Goal: Check status: Check status

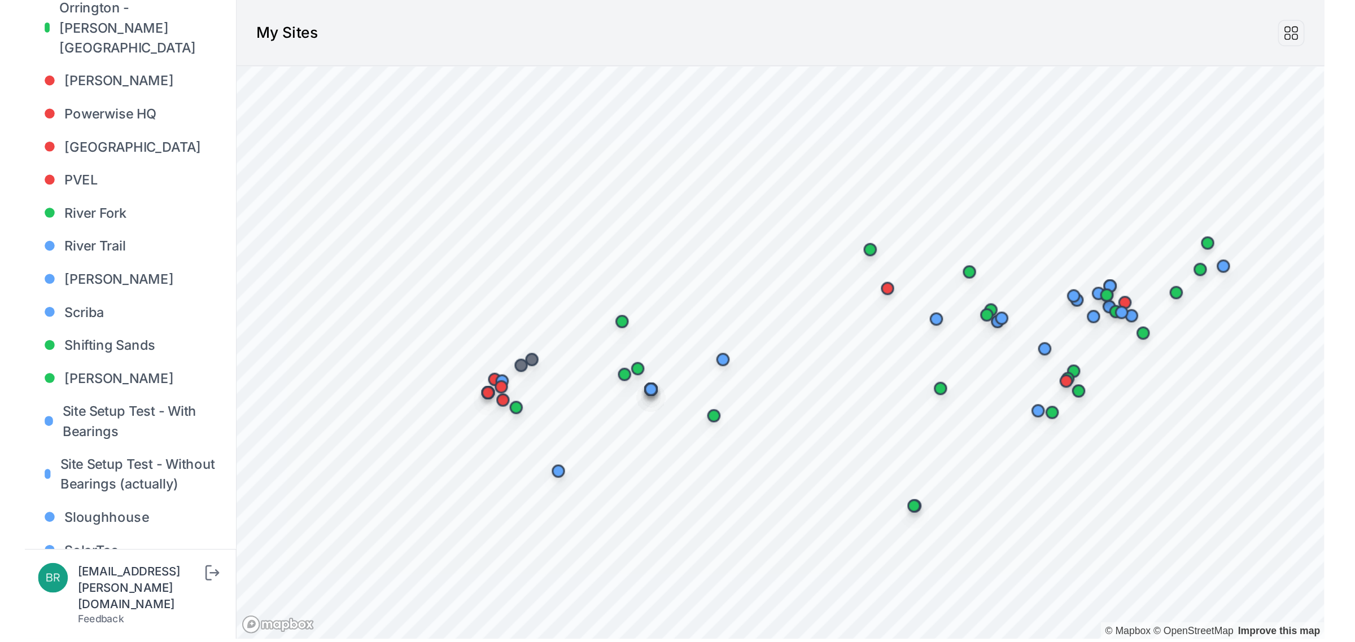
scroll to position [937, 0]
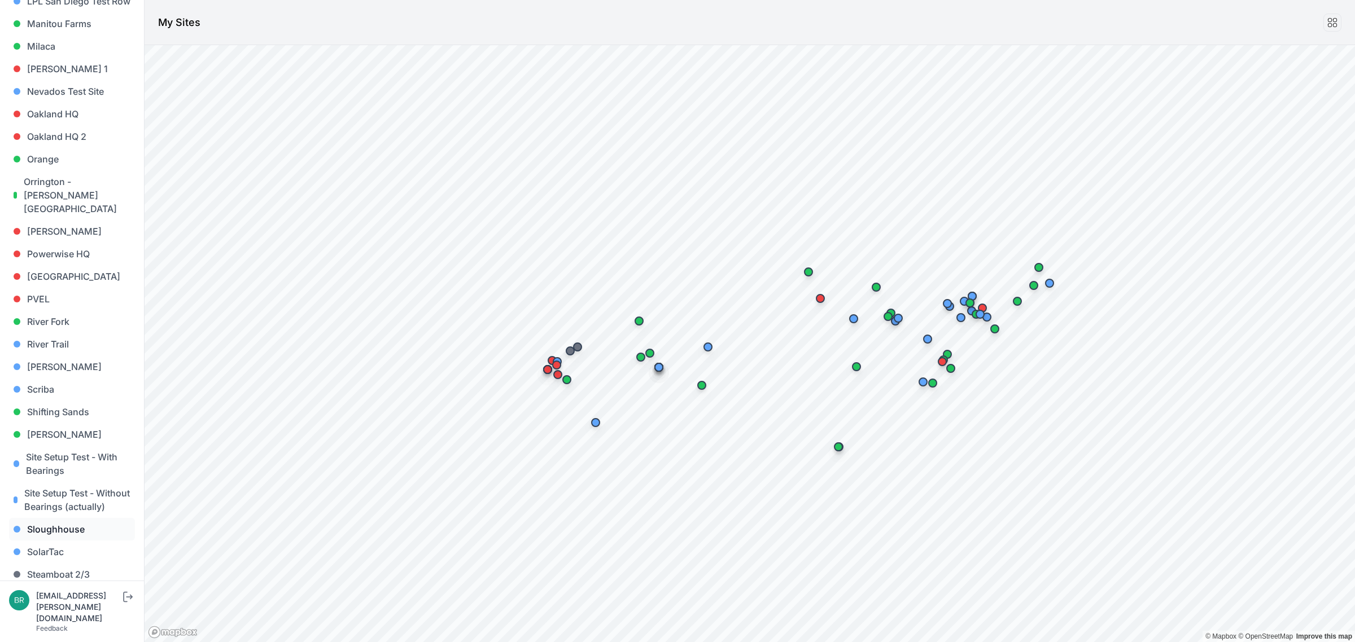
scroll to position [962, 0]
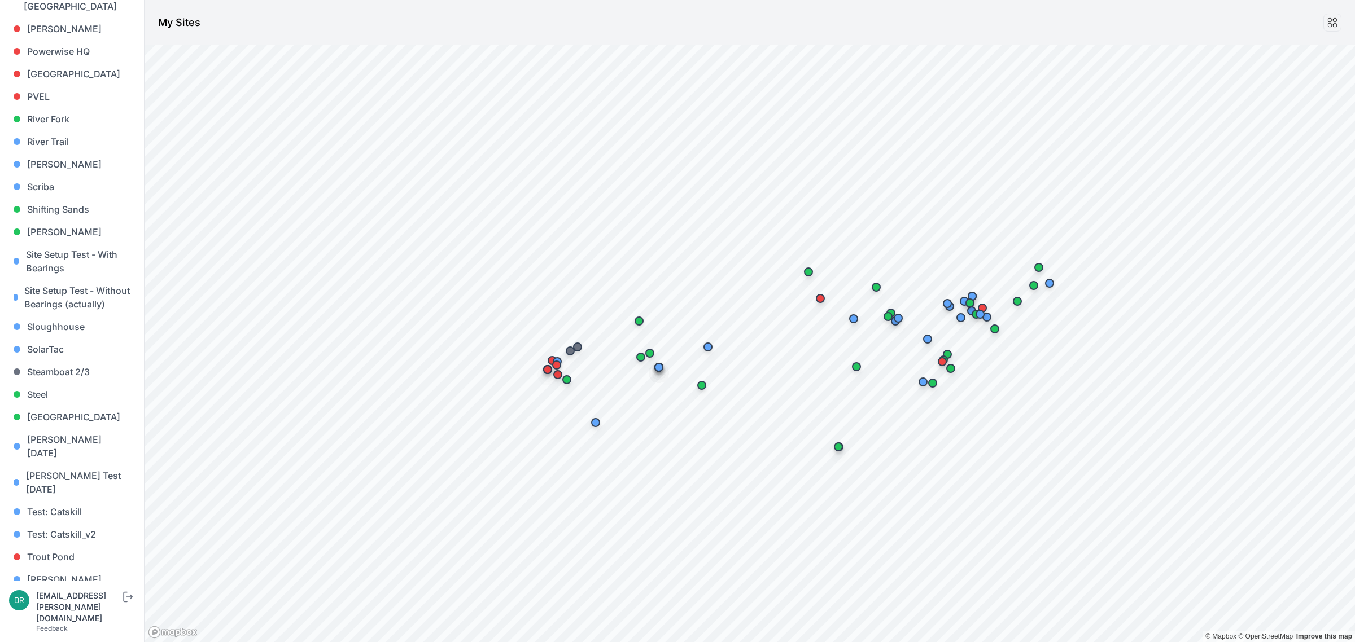
click at [74, 613] on link "[PERSON_NAME] [PERSON_NAME]" at bounding box center [72, 631] width 126 height 36
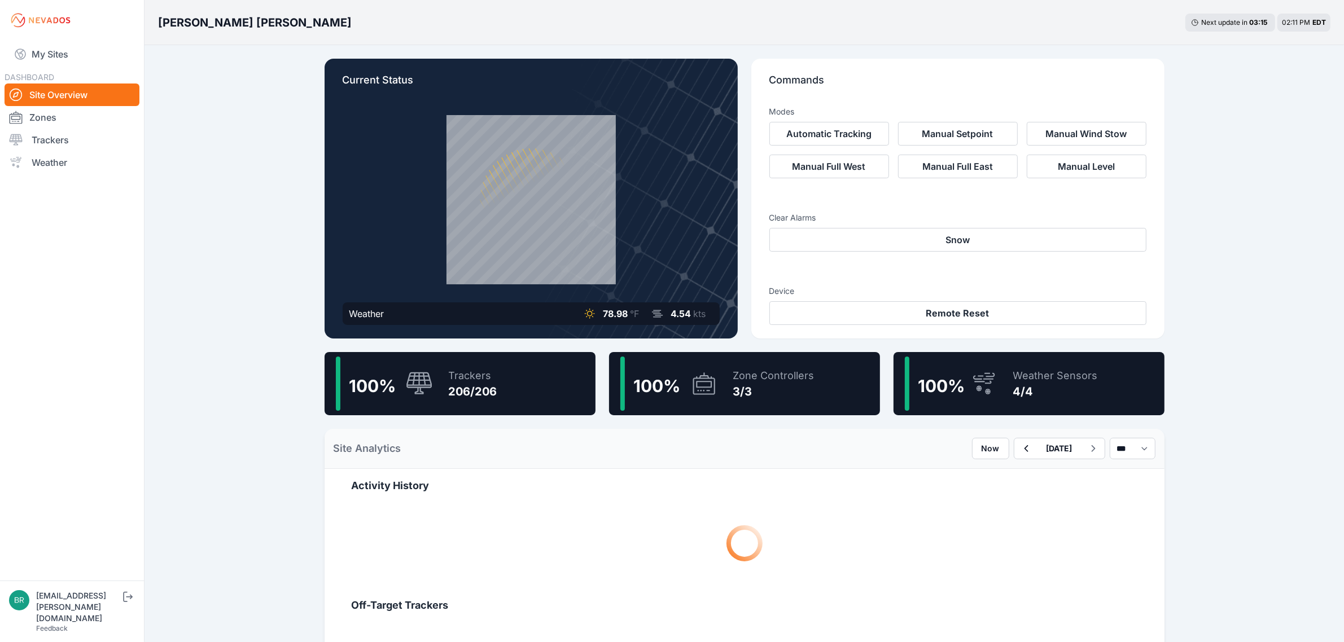
click at [469, 384] on div "206/206" at bounding box center [473, 392] width 49 height 16
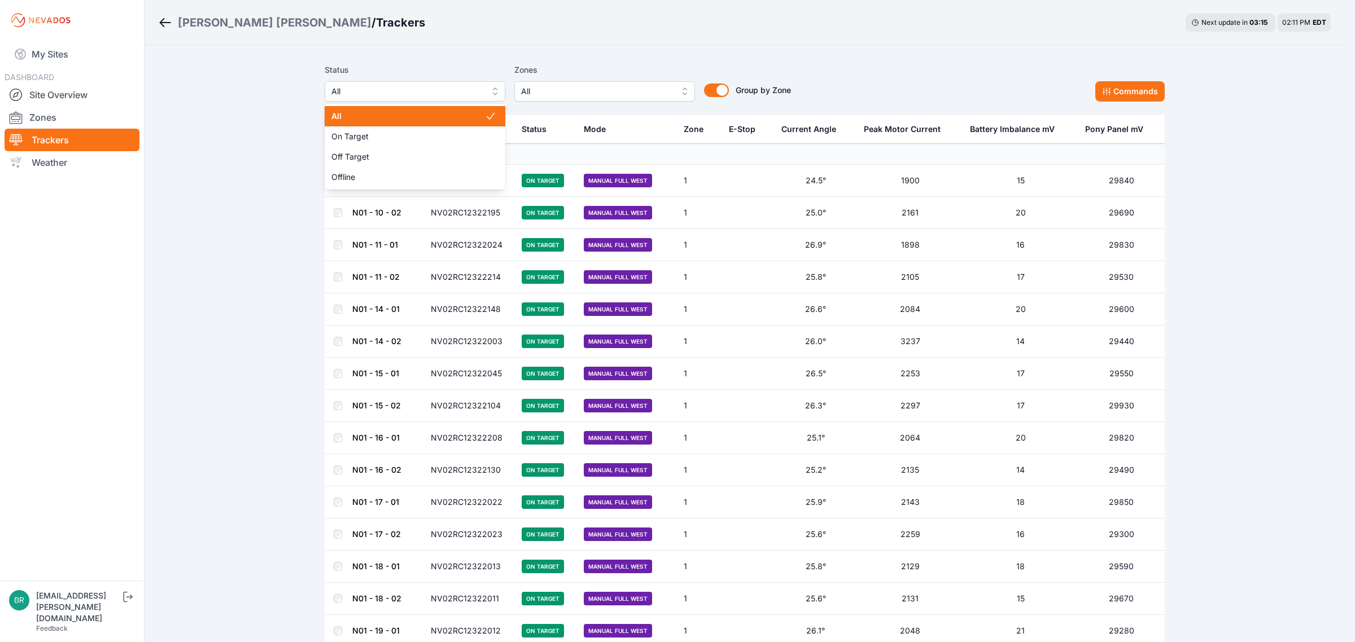
click at [375, 82] on button "All" at bounding box center [415, 91] width 181 height 20
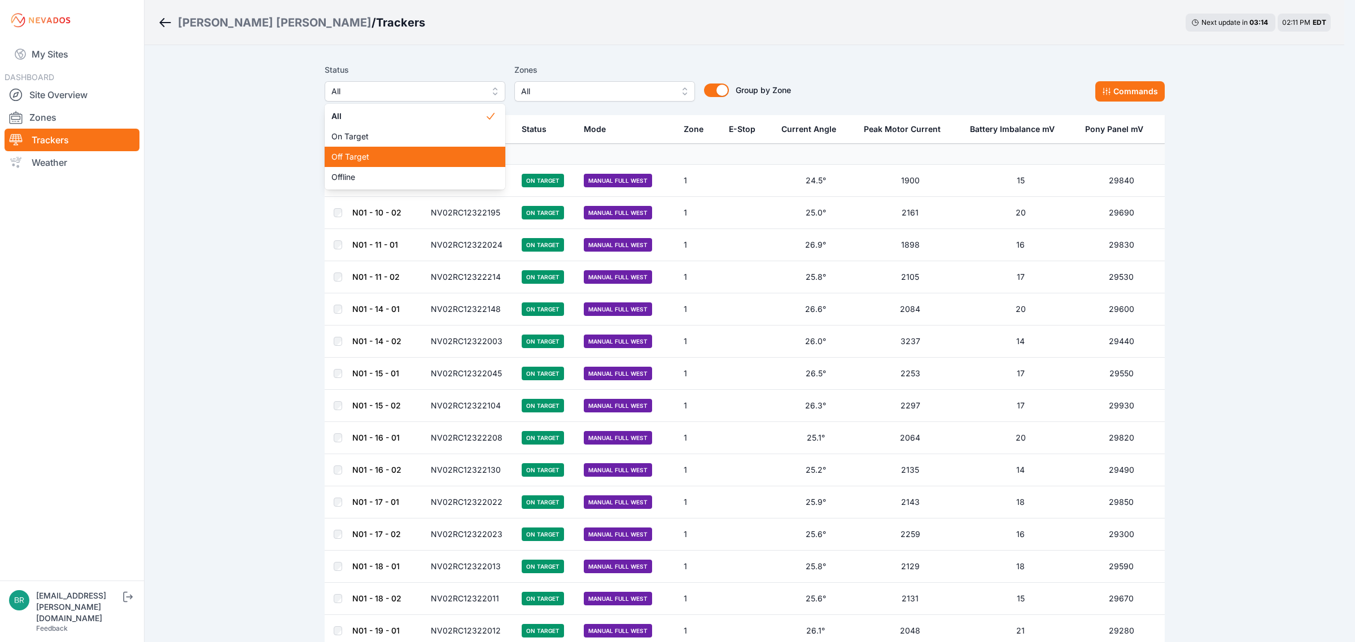
click at [365, 156] on span "Off Target" at bounding box center [408, 156] width 154 height 11
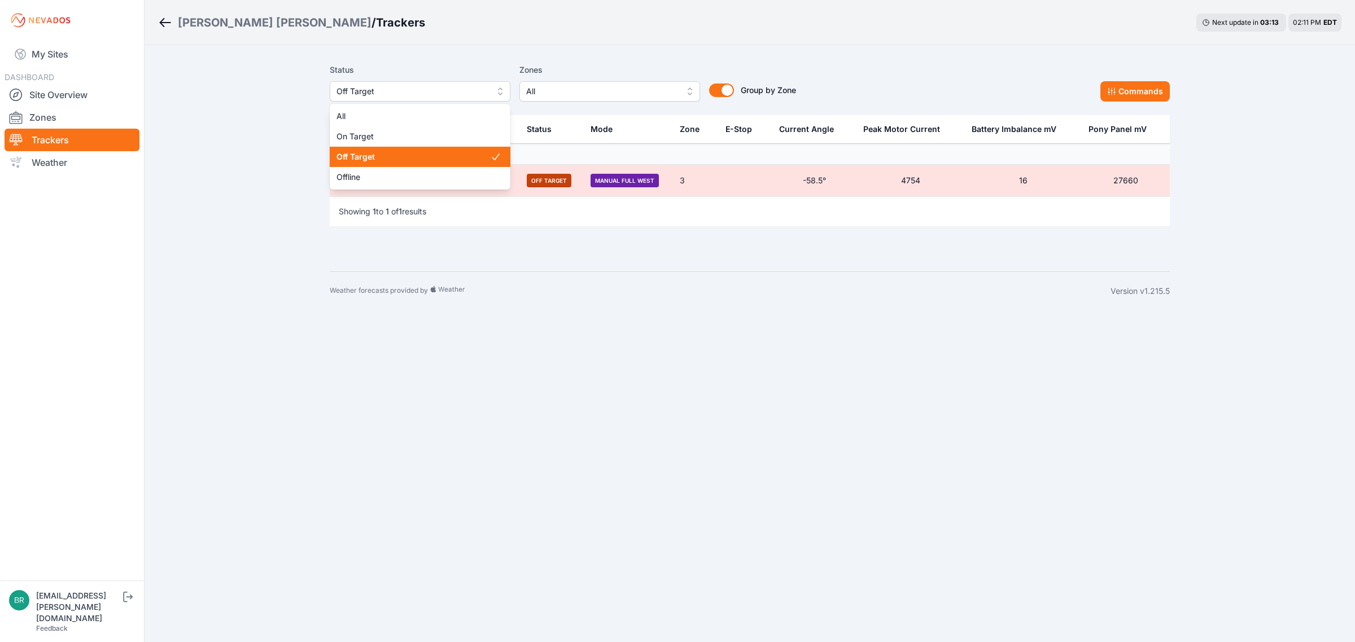
click at [388, 89] on span "Off Target" at bounding box center [411, 92] width 151 height 14
click at [385, 168] on div "Offline" at bounding box center [420, 177] width 181 height 20
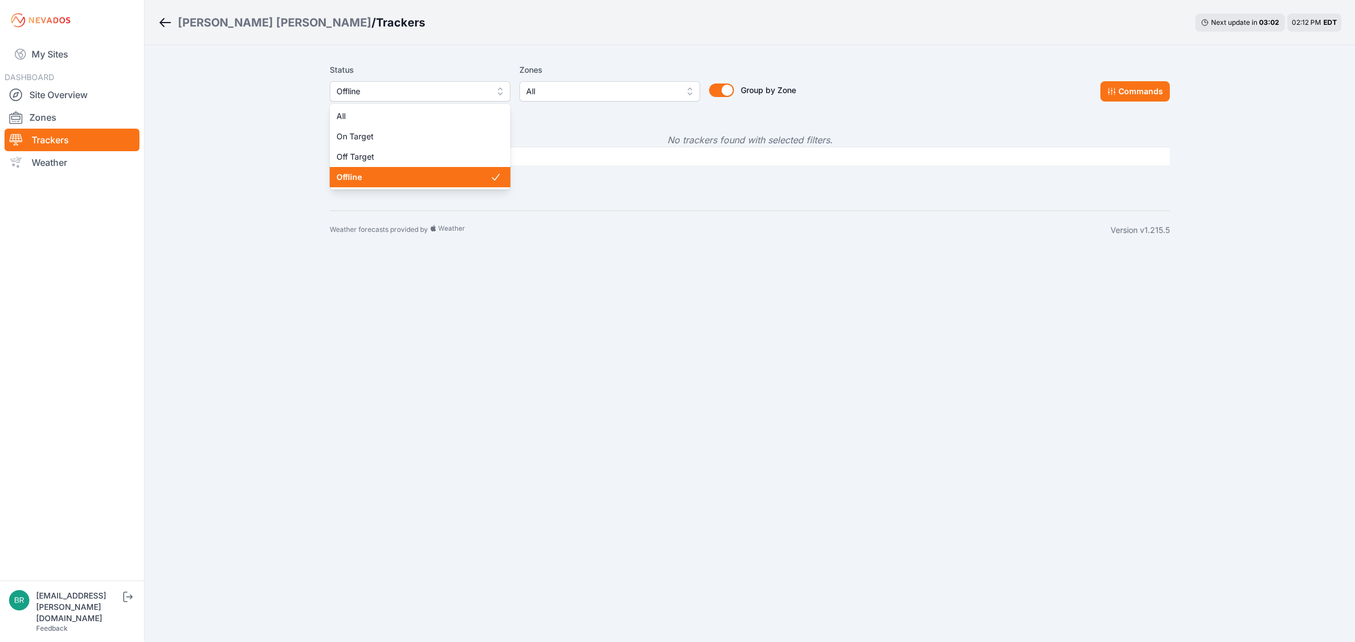
click at [396, 89] on span "Offline" at bounding box center [411, 92] width 151 height 14
click at [368, 157] on span "Off Target" at bounding box center [413, 156] width 154 height 11
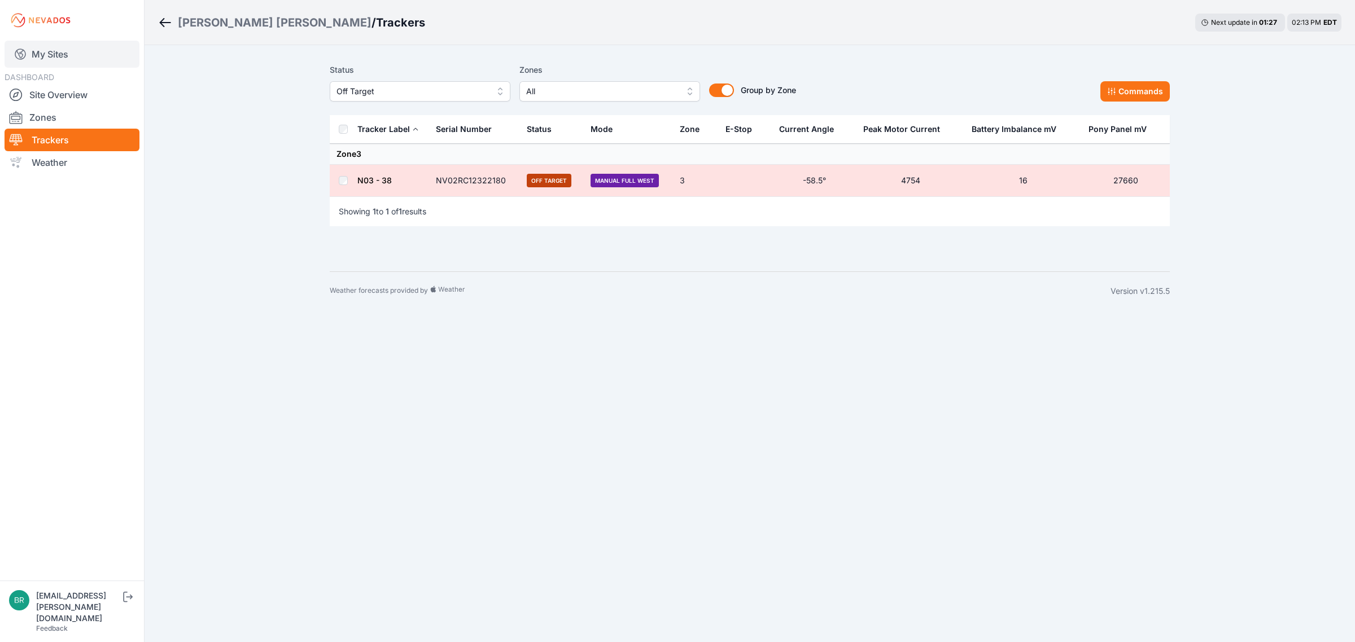
click at [96, 56] on link "My Sites" at bounding box center [72, 54] width 135 height 27
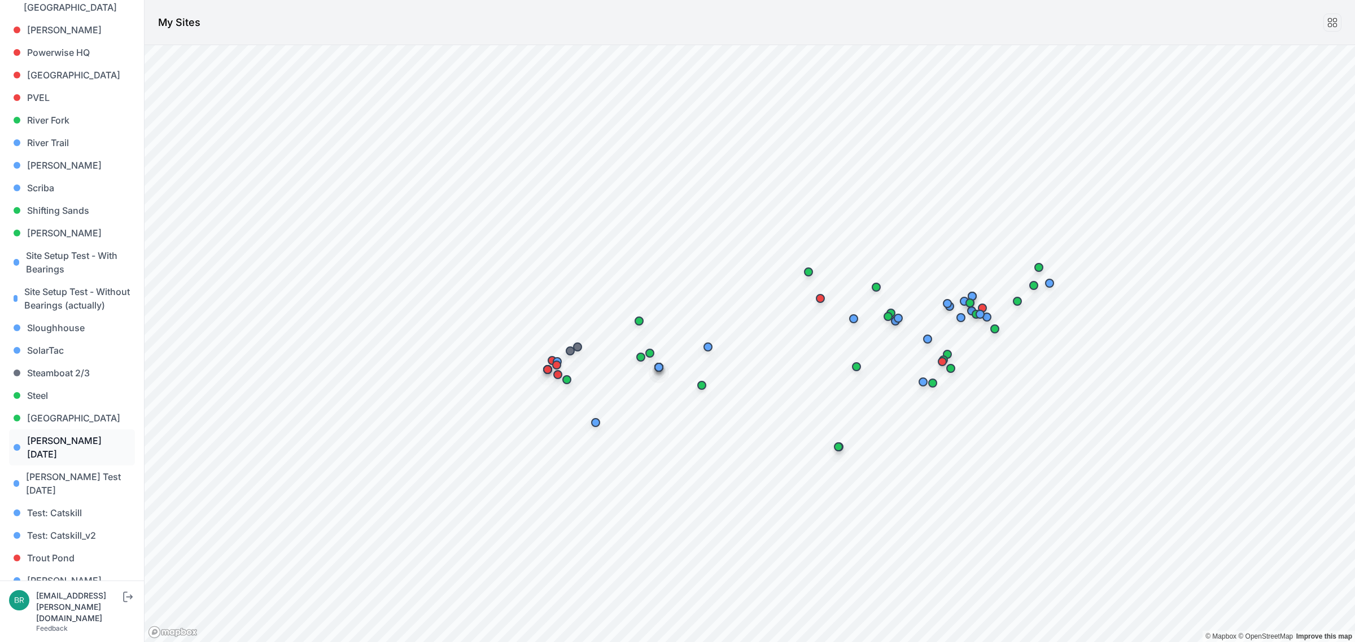
scroll to position [962, 0]
click at [91, 198] on link "Shifting Sands" at bounding box center [72, 209] width 126 height 23
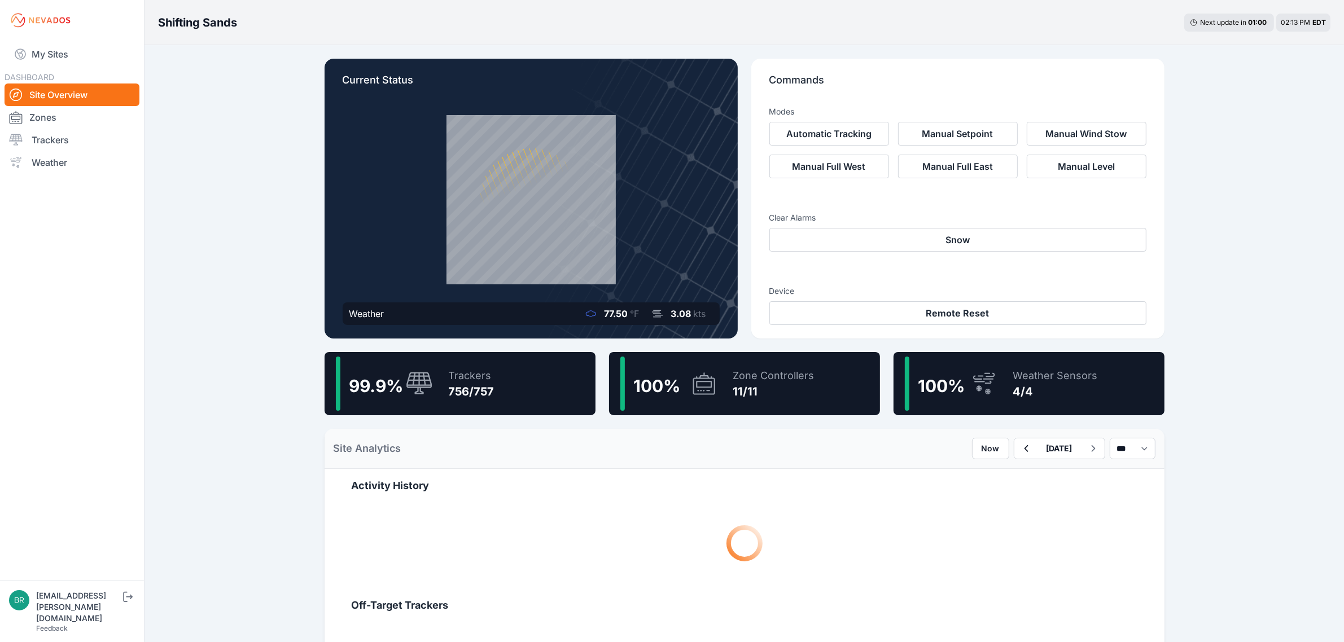
click at [509, 388] on div "99.9 % Trackers 756/757" at bounding box center [460, 383] width 271 height 63
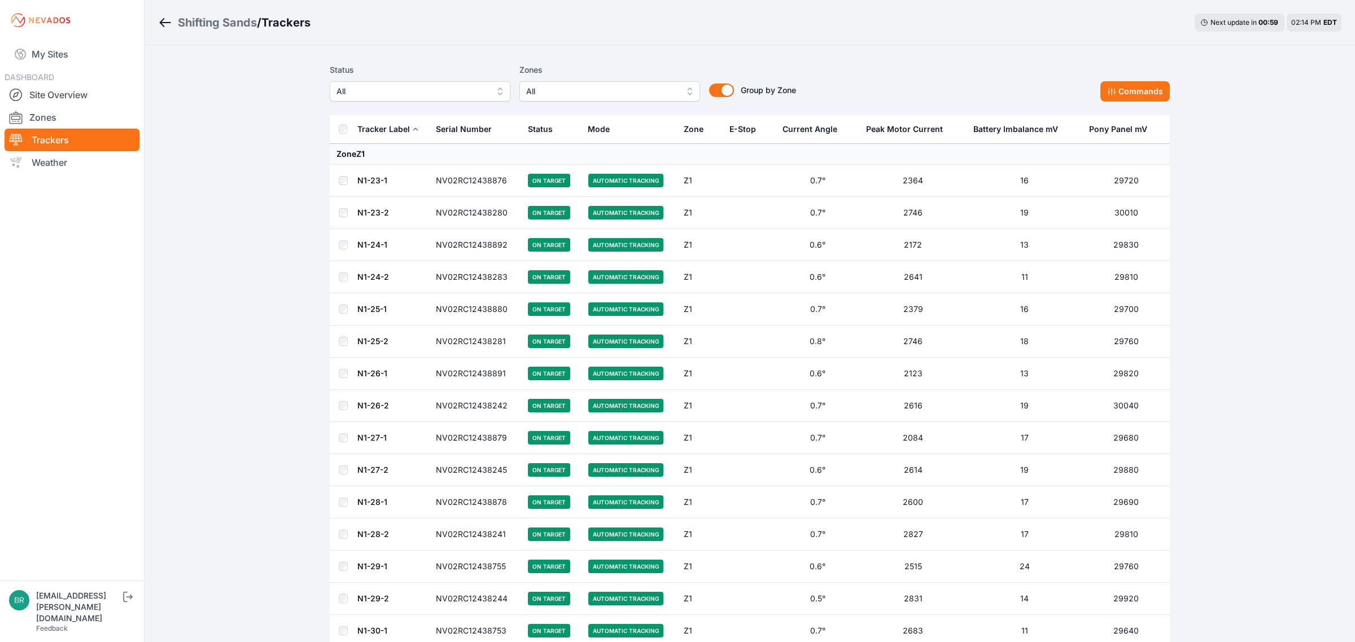
click at [372, 82] on button "All" at bounding box center [420, 91] width 181 height 20
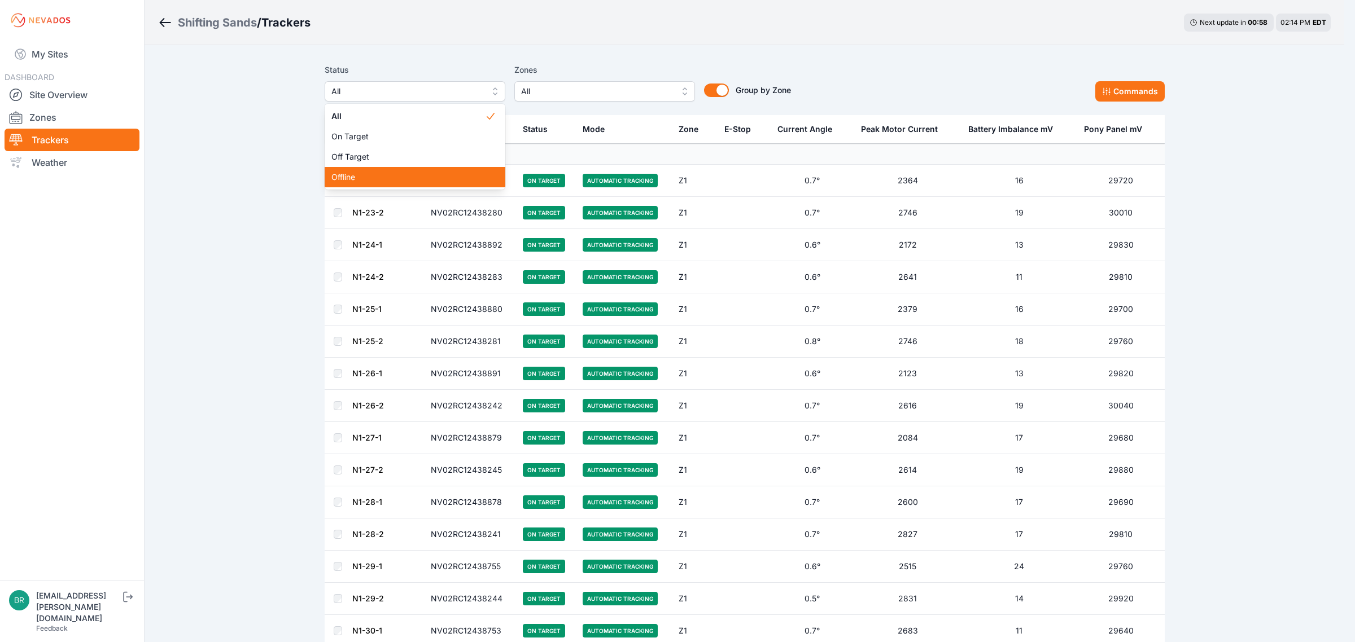
click at [360, 178] on span "Offline" at bounding box center [408, 177] width 154 height 11
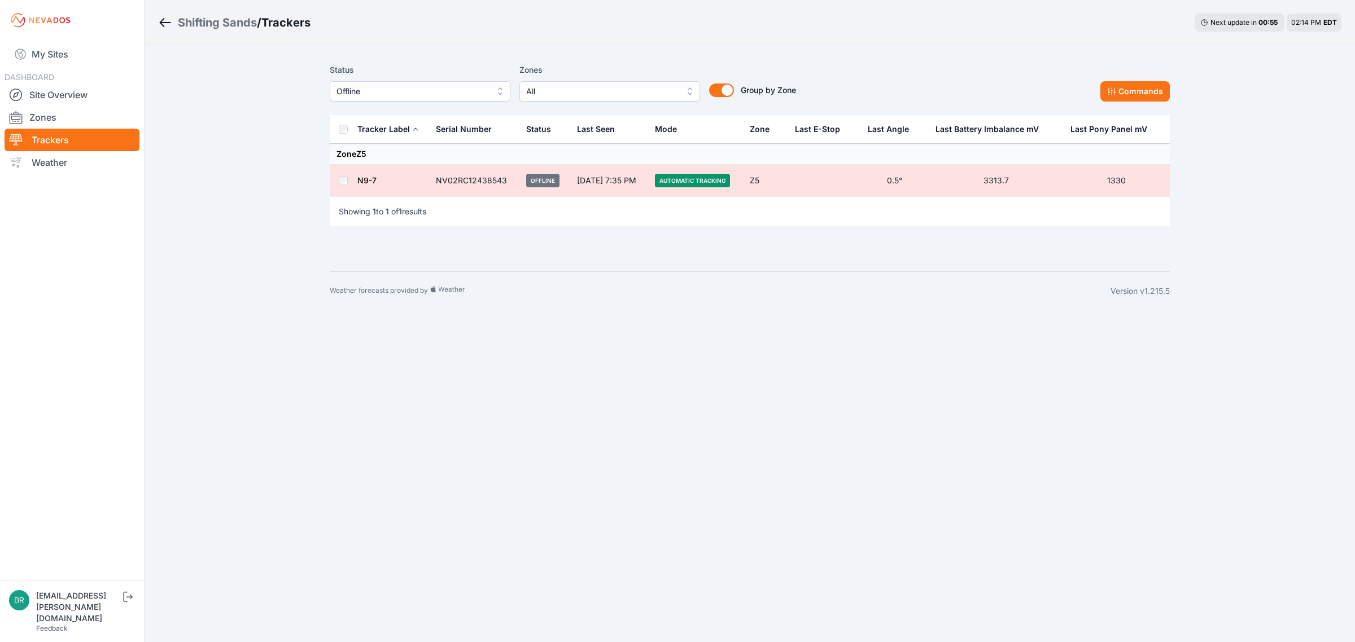
click at [363, 181] on link "N9-7" at bounding box center [366, 181] width 19 height 10
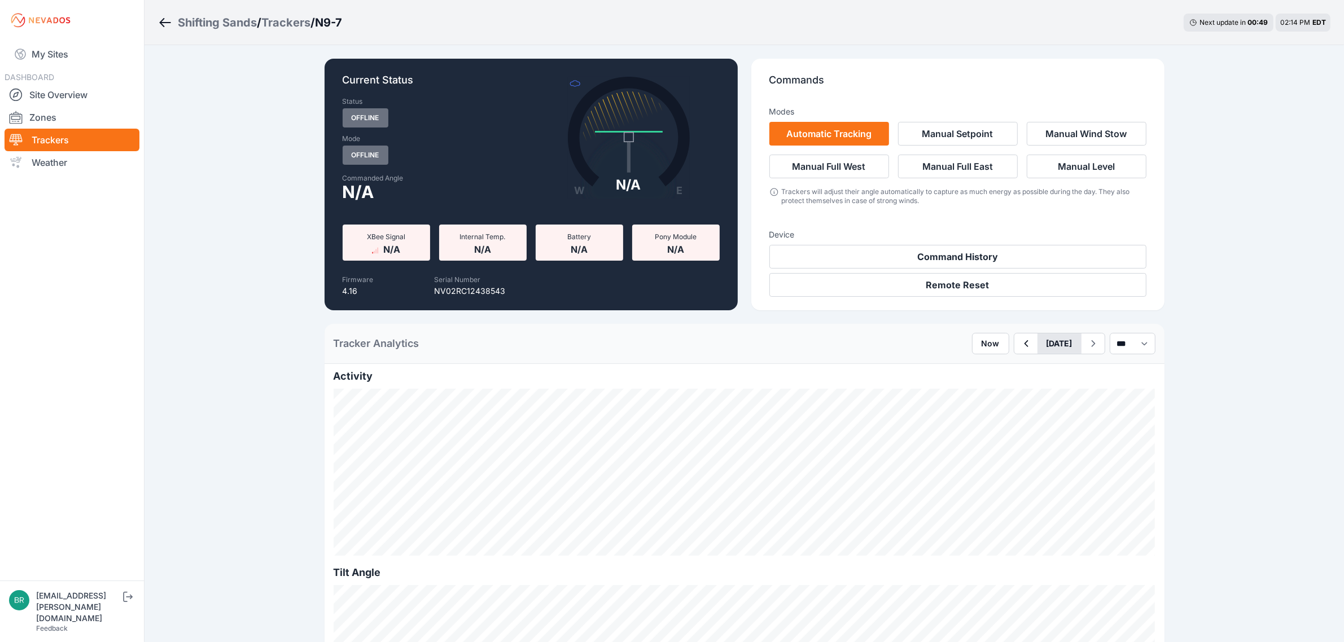
click at [1037, 340] on button "October 06" at bounding box center [1059, 344] width 44 height 20
click at [1060, 404] on div "1" at bounding box center [1067, 405] width 15 height 15
click at [1056, 346] on button "October 01" at bounding box center [1059, 344] width 44 height 20
click at [1023, 427] on div "6" at bounding box center [1030, 424] width 15 height 15
click at [184, 23] on div "Shifting Sands" at bounding box center [217, 23] width 79 height 16
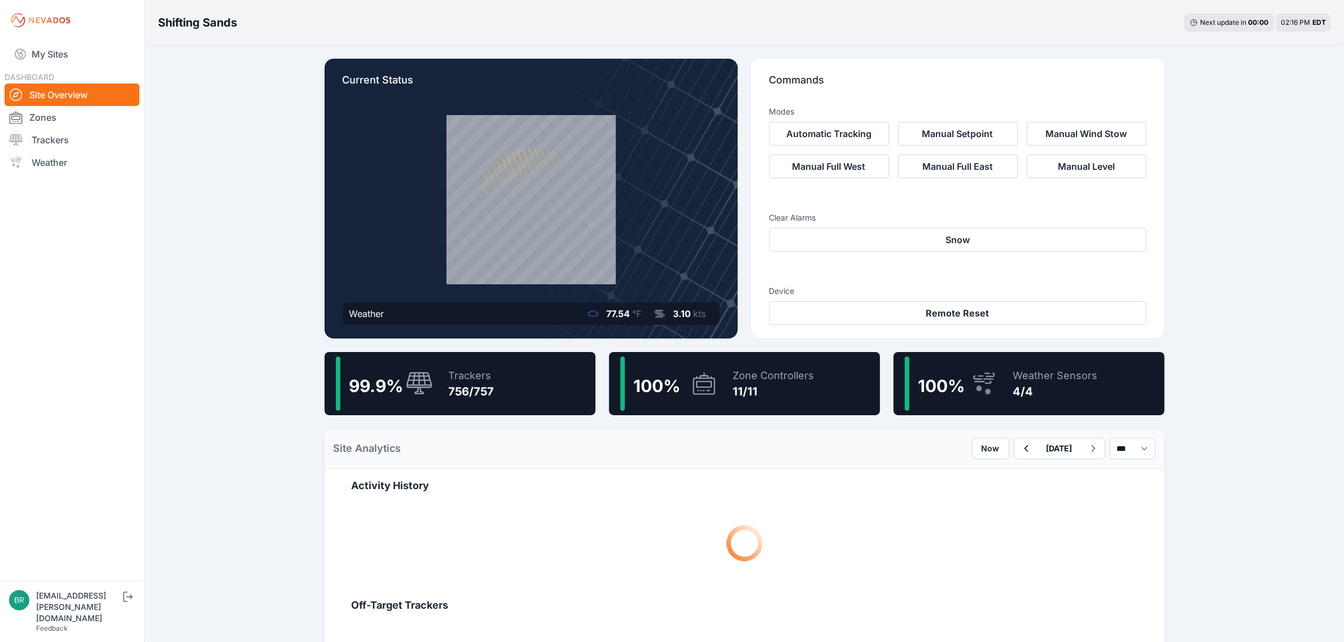
click at [66, 93] on link "Site Overview" at bounding box center [72, 95] width 135 height 23
click at [88, 89] on link "Site Overview" at bounding box center [72, 95] width 135 height 23
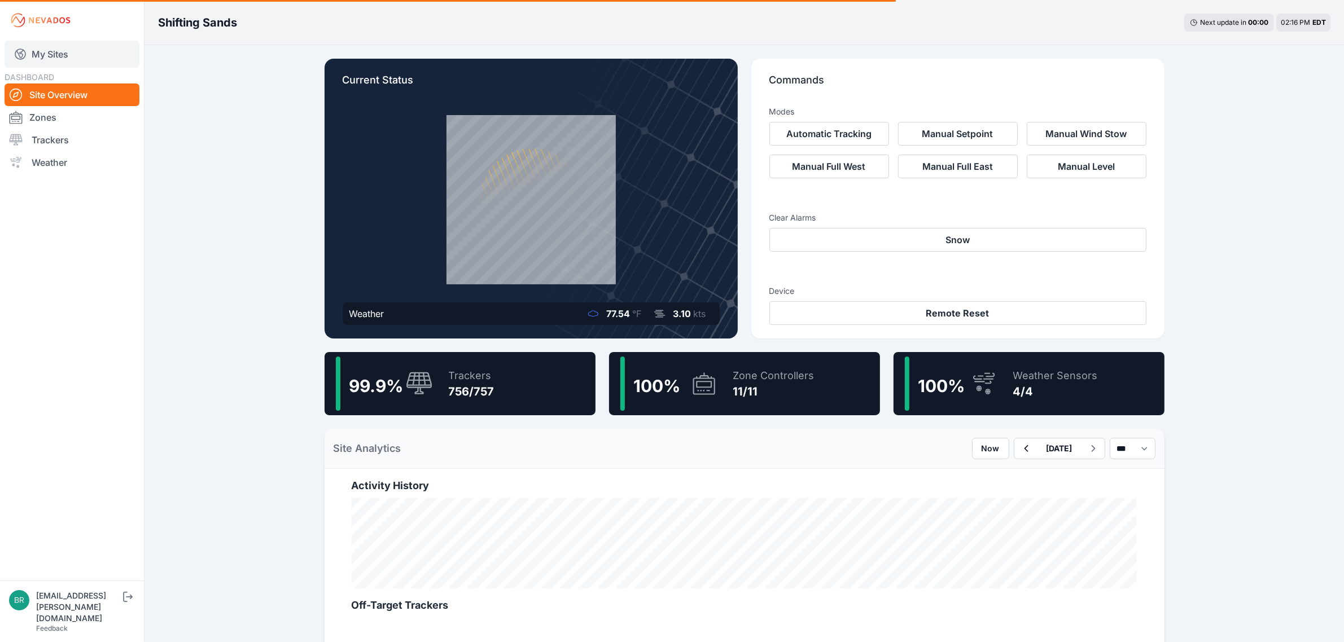
click at [100, 41] on link "My Sites" at bounding box center [72, 54] width 135 height 27
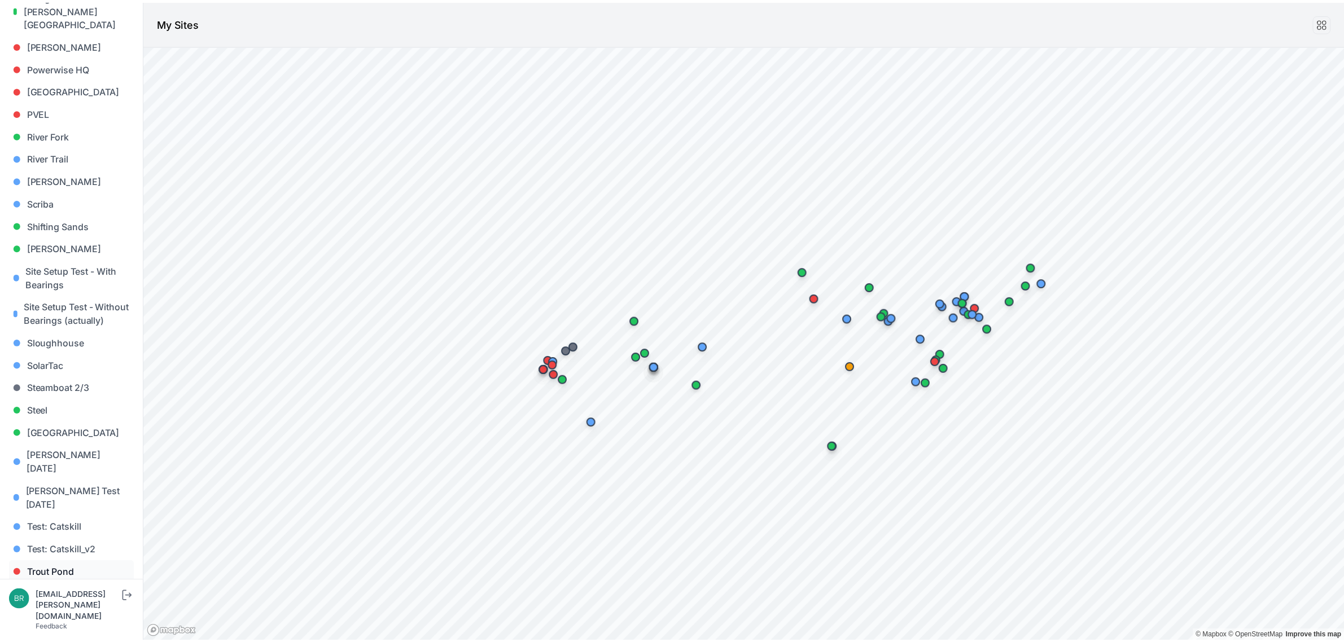
scroll to position [962, 0]
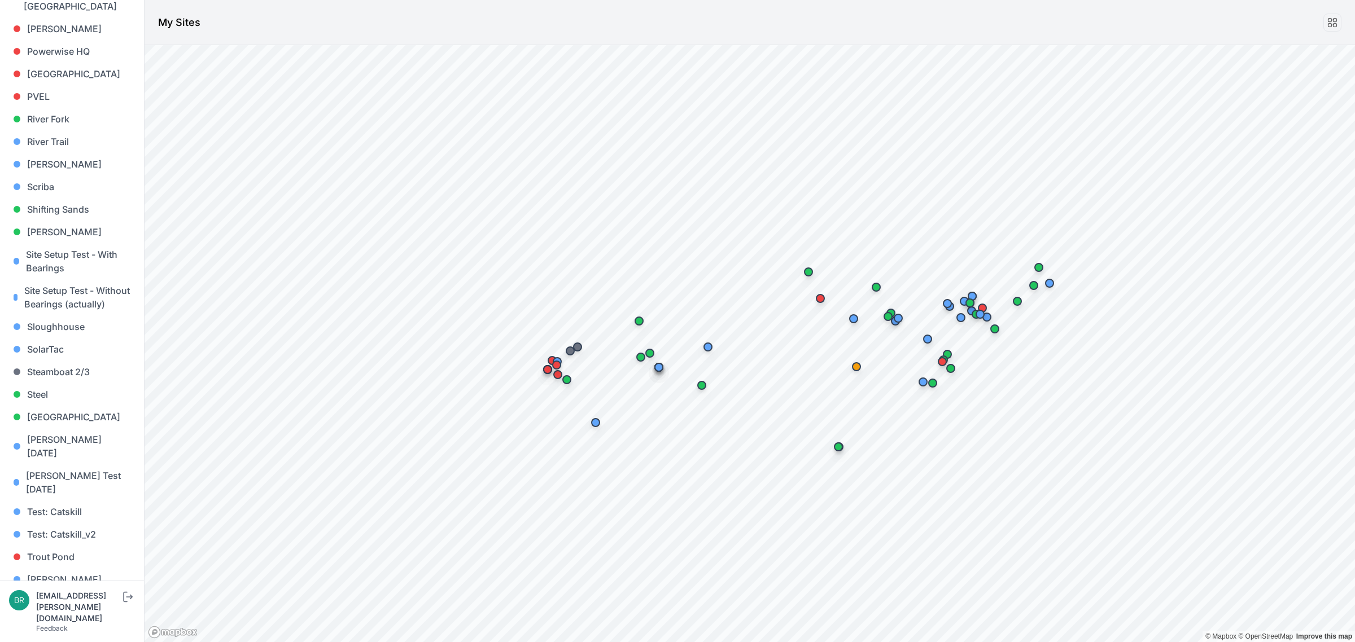
click at [71, 613] on link "[PERSON_NAME] [PERSON_NAME]" at bounding box center [72, 631] width 126 height 36
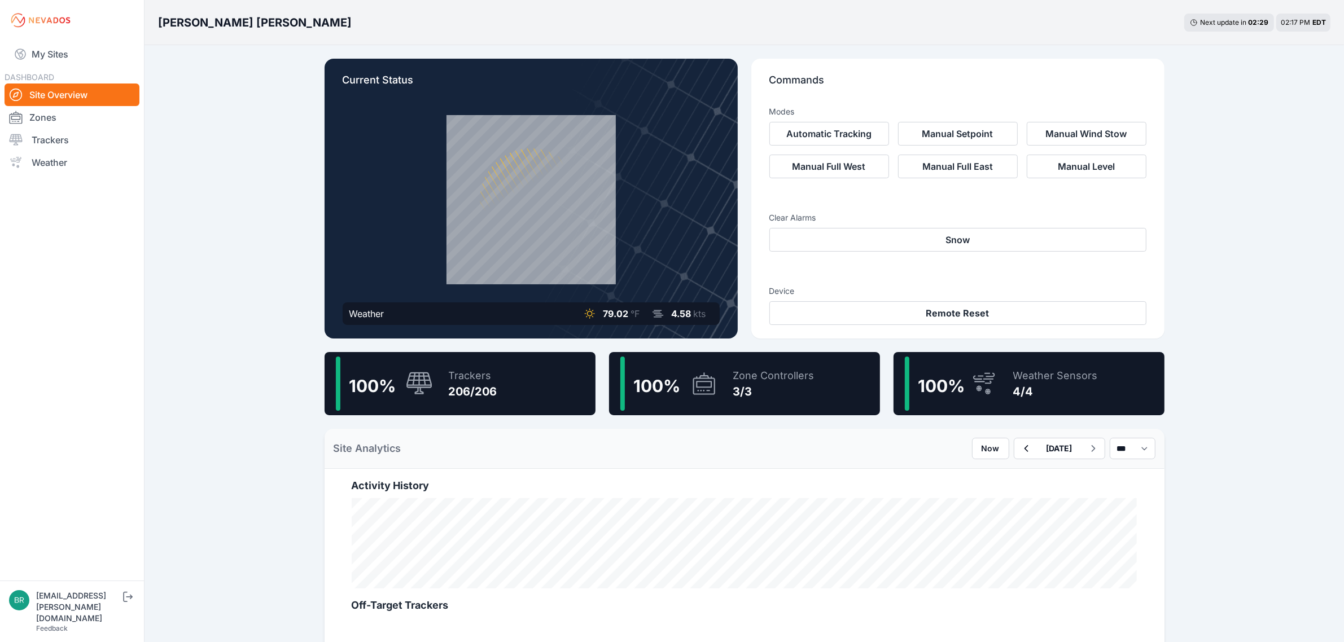
click at [524, 396] on div "100 % Trackers 206/206" at bounding box center [460, 383] width 271 height 63
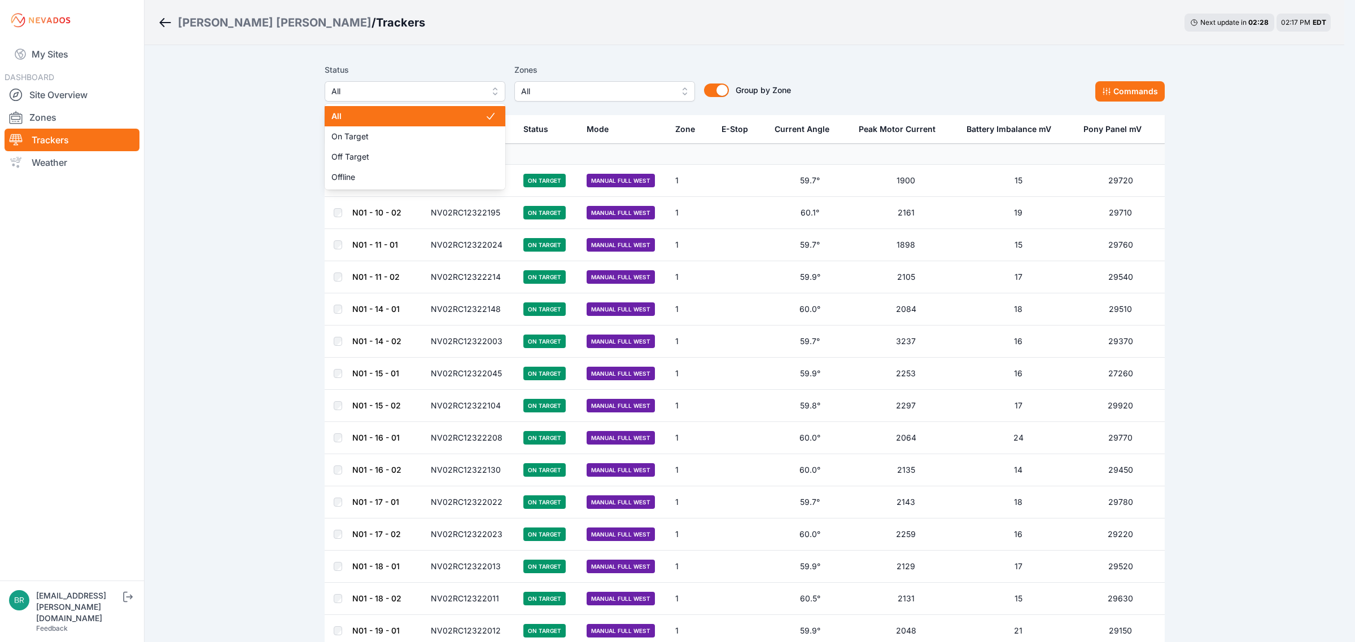
click at [424, 97] on span "All" at bounding box center [406, 92] width 151 height 14
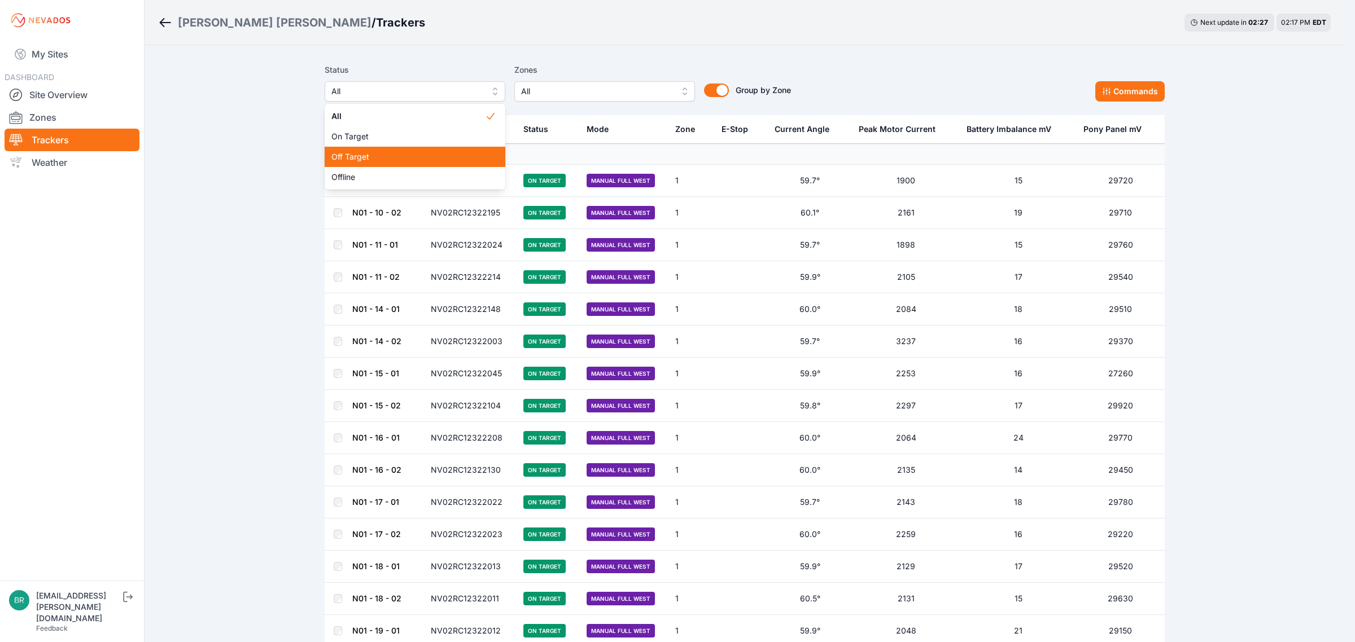
click at [393, 159] on span "Off Target" at bounding box center [408, 156] width 154 height 11
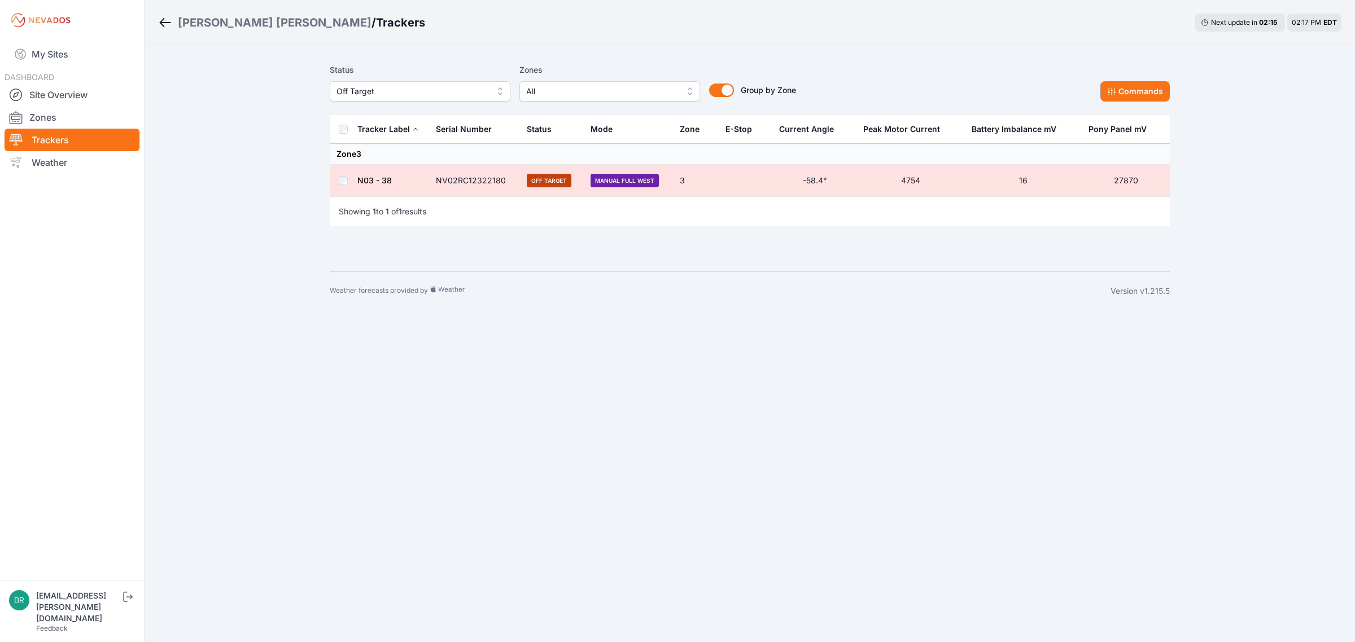
click at [384, 179] on link "N03 - 38" at bounding box center [374, 181] width 34 height 10
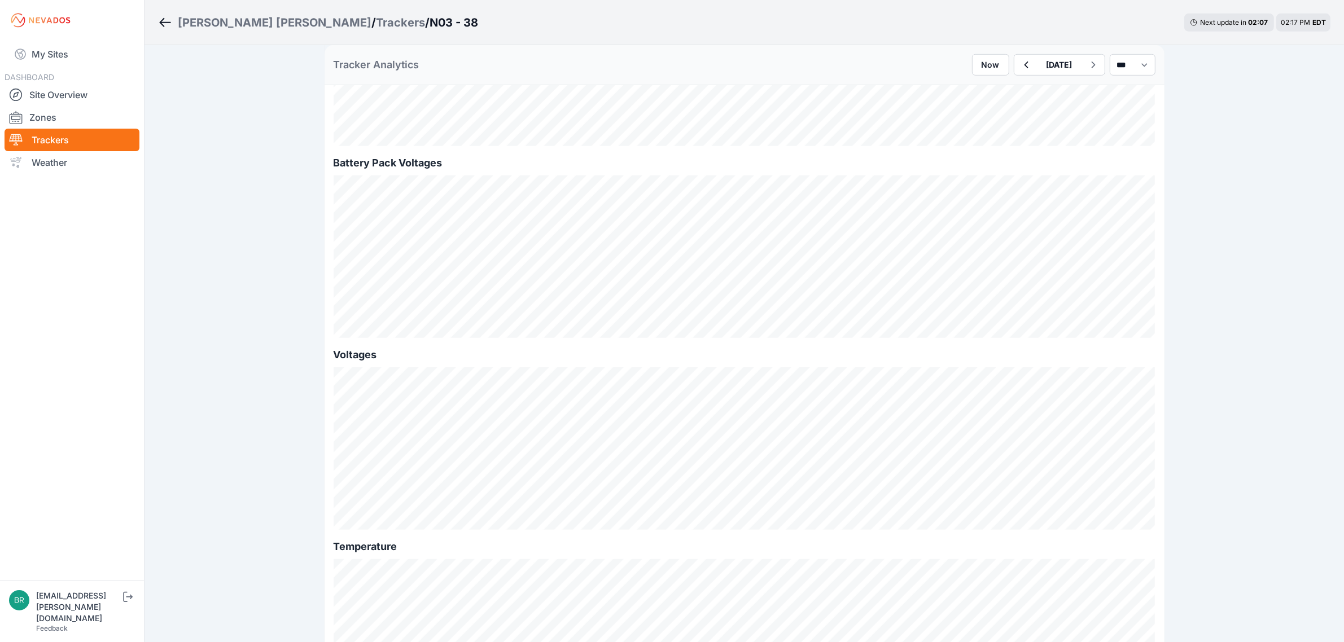
scroll to position [988, 0]
click at [1019, 63] on icon "button" at bounding box center [1026, 65] width 14 height 14
click at [1019, 59] on icon "button" at bounding box center [1026, 65] width 14 height 14
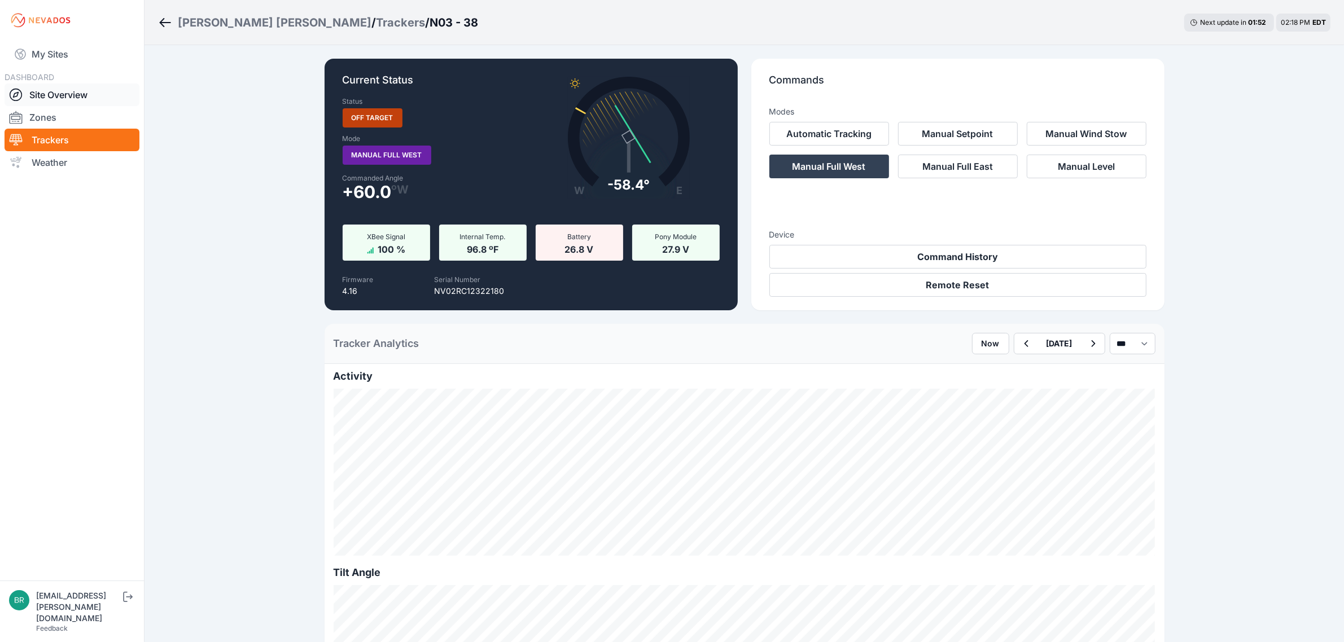
click at [102, 94] on link "Site Overview" at bounding box center [72, 95] width 135 height 23
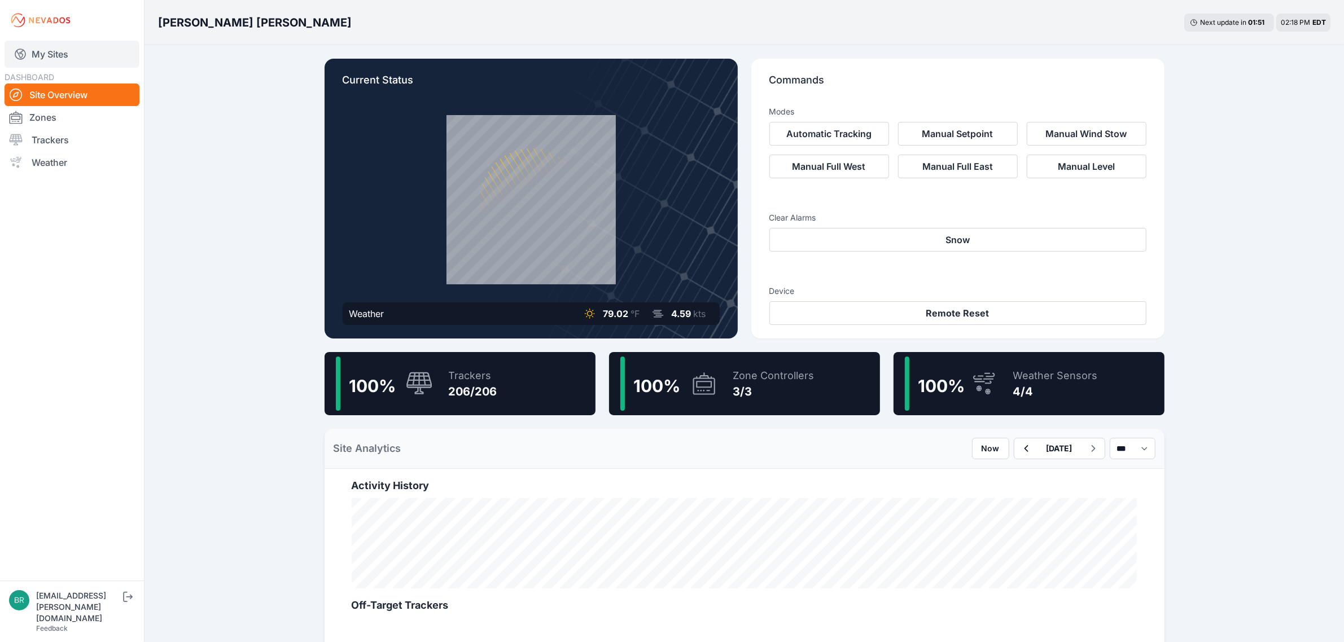
click at [92, 41] on link "My Sites" at bounding box center [72, 54] width 135 height 27
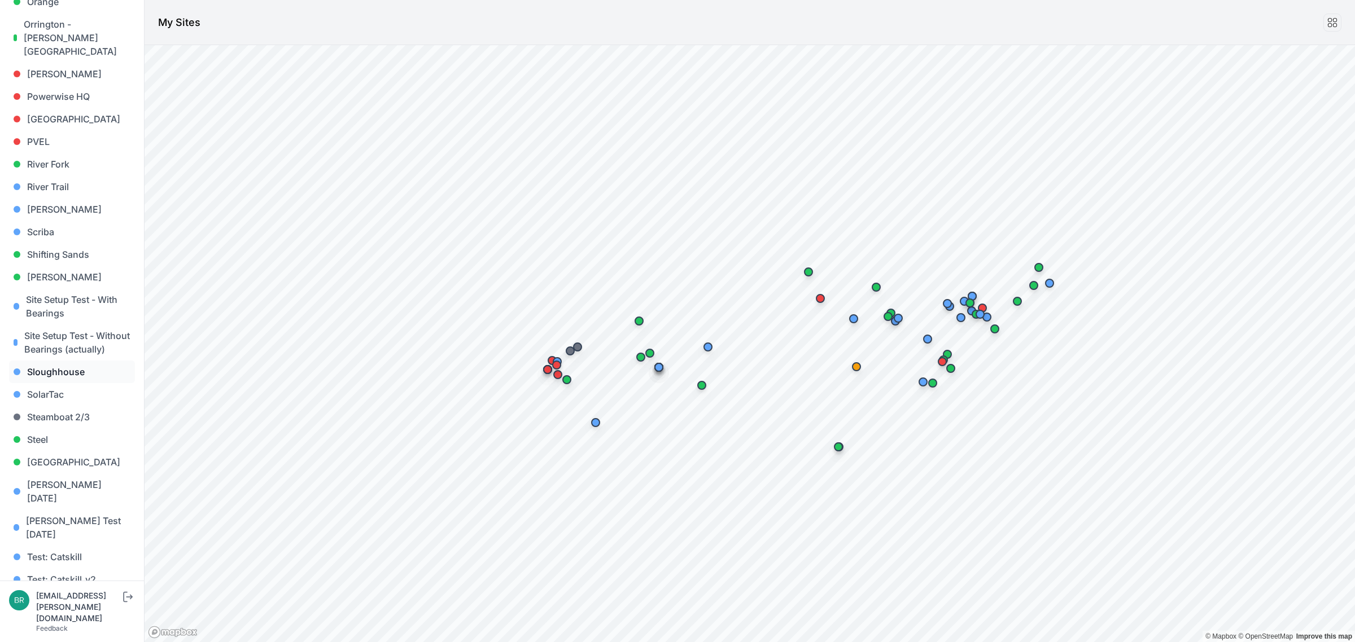
scroll to position [962, 0]
